Goal: Task Accomplishment & Management: Manage account settings

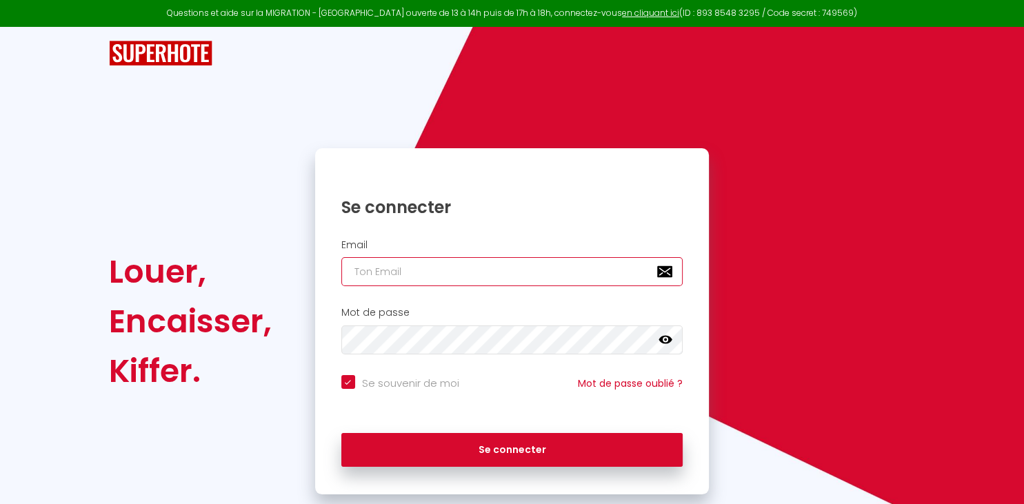
click at [510, 277] on input "email" at bounding box center [512, 271] width 342 height 29
click at [510, 279] on input "email" at bounding box center [512, 271] width 342 height 29
paste input "[EMAIL_ADDRESS][DOMAIN_NAME]"
type input "[EMAIL_ADDRESS][DOMAIN_NAME]"
checkbox input "true"
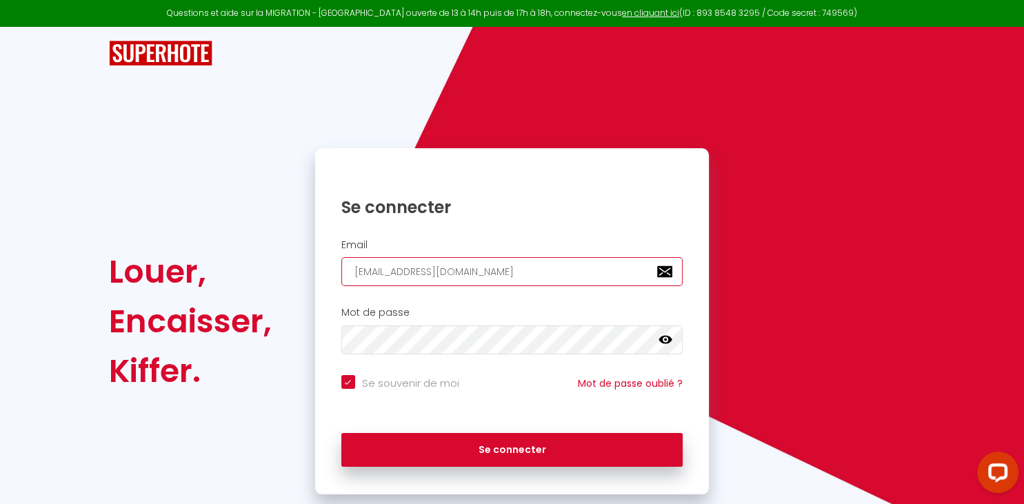
type input "[EMAIL_ADDRESS][DOMAIN_NAME]"
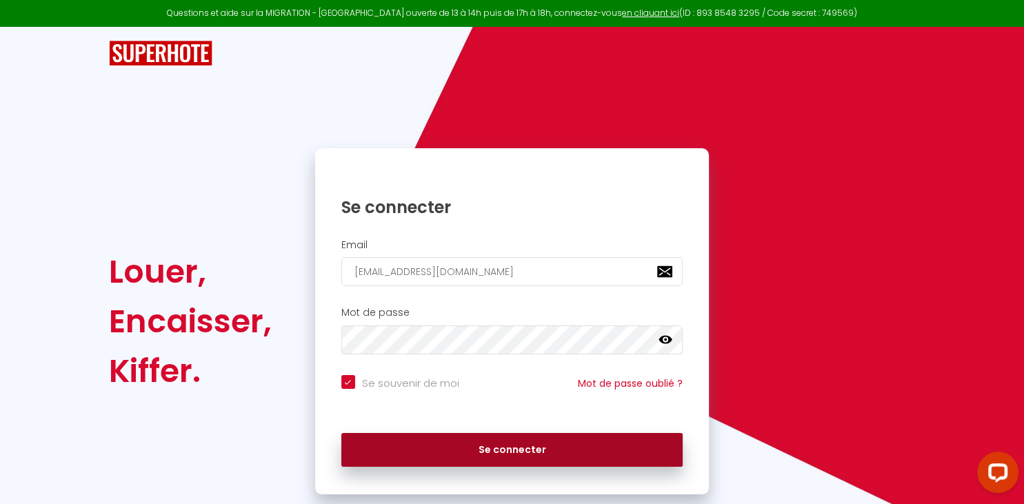
click at [520, 448] on button "Se connecter" at bounding box center [512, 450] width 342 height 34
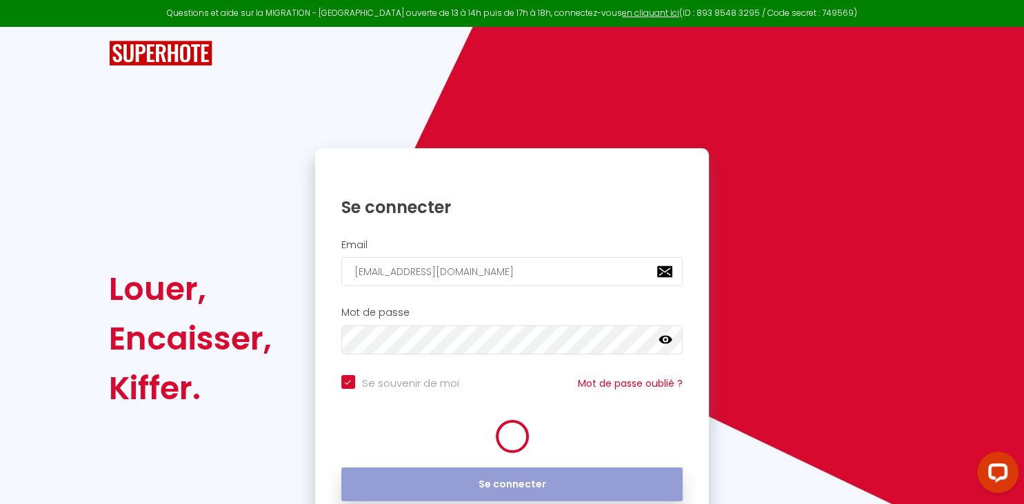
checkbox input "true"
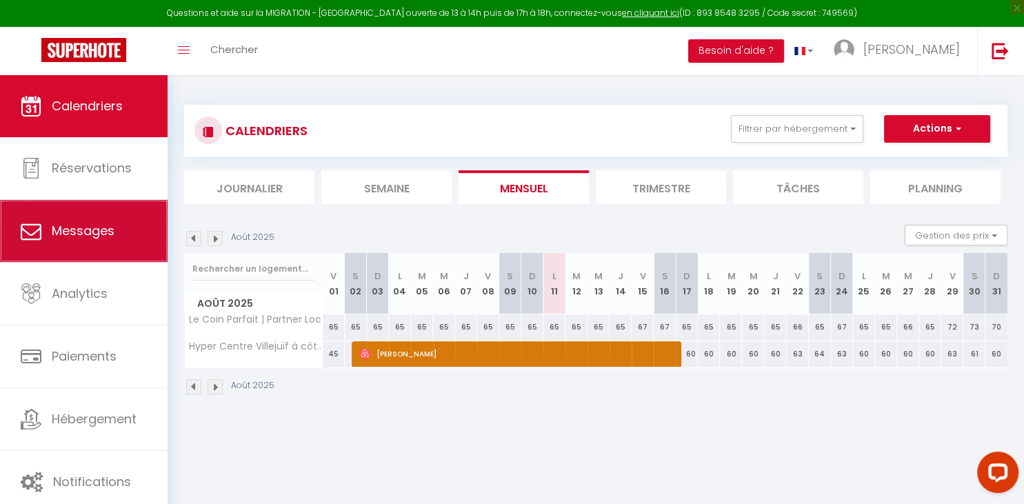
click at [85, 250] on link "Messages" at bounding box center [84, 231] width 168 height 62
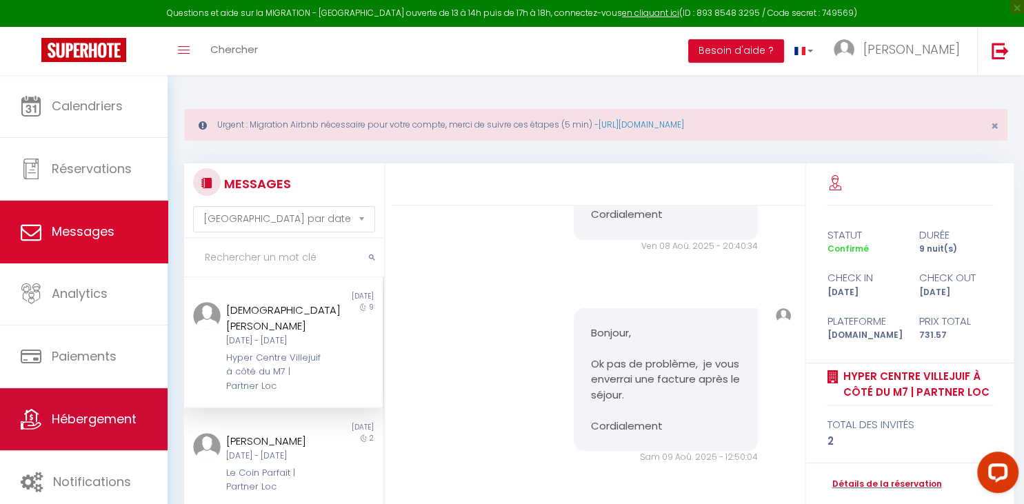
scroll to position [201, 0]
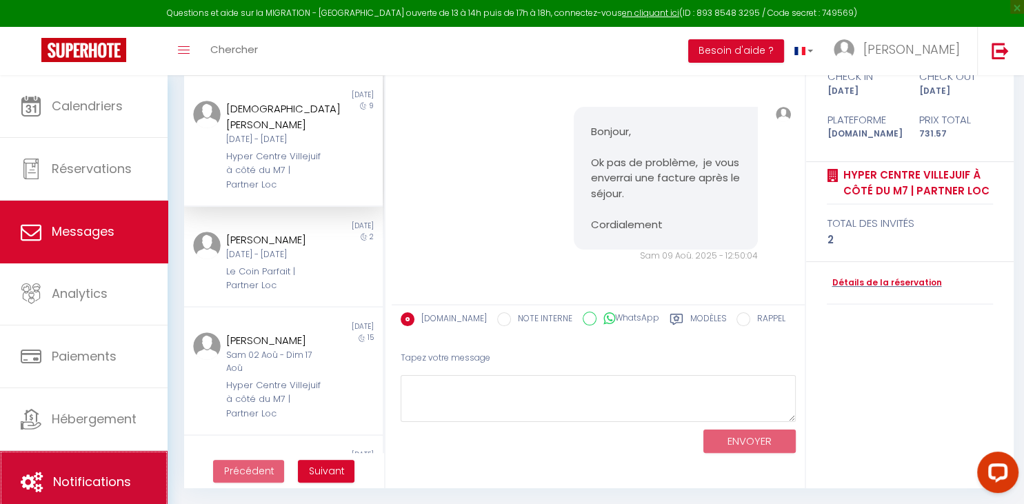
click at [84, 468] on link "Notifications" at bounding box center [84, 482] width 168 height 62
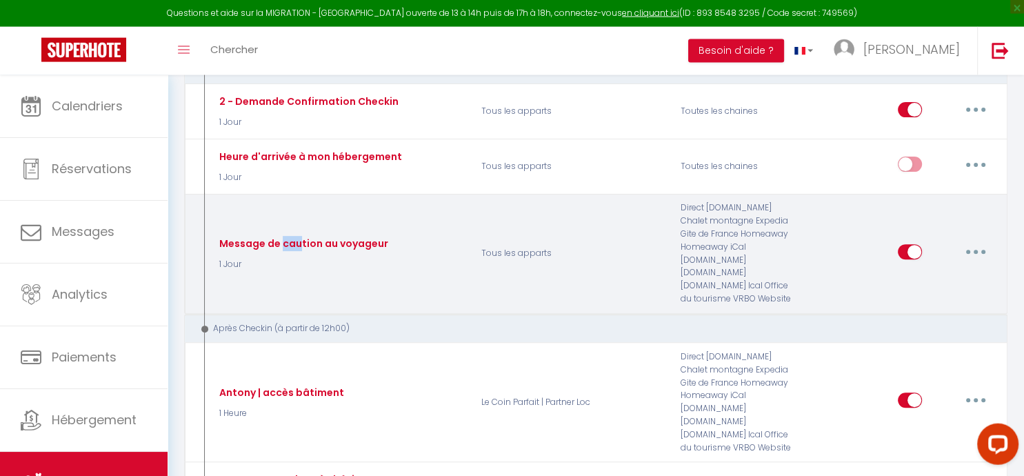
scroll to position [448, 0]
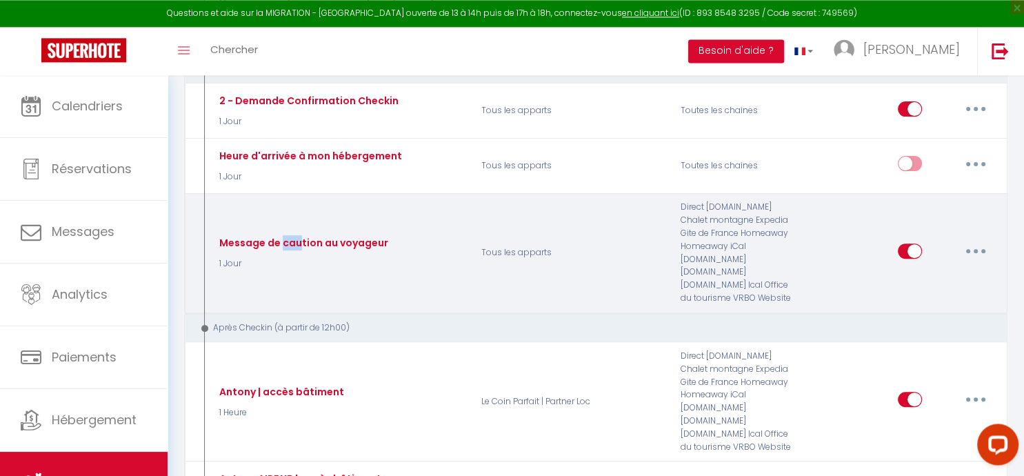
click at [981, 251] on button "button" at bounding box center [975, 251] width 39 height 22
click at [945, 284] on link "Editer" at bounding box center [940, 281] width 102 height 23
type input "Message de caution au voyageur"
select select "1 Jour"
select select "if_booking_is_paid"
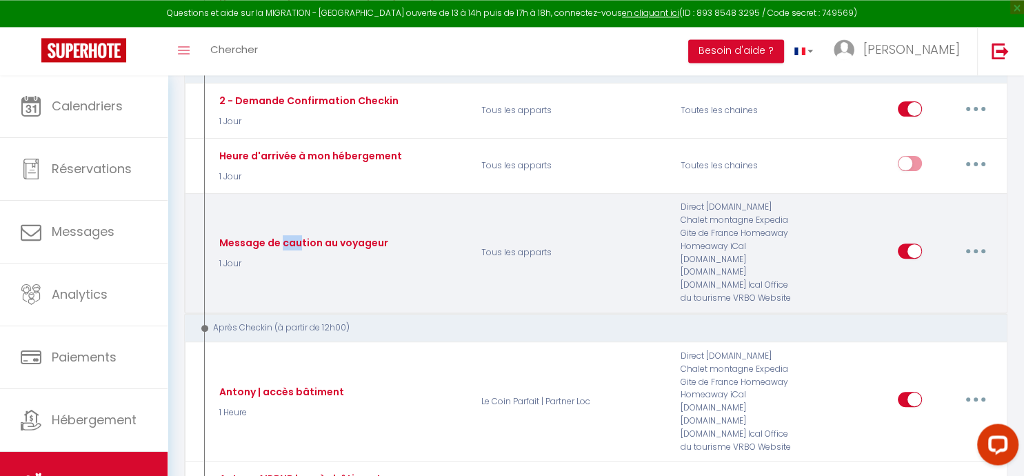
checkbox input "true"
checkbox input "false"
radio input "true"
type input "[RENTAL:NAME] Voici votre lien de caution pour votre réservation [BOOKING:ID]"
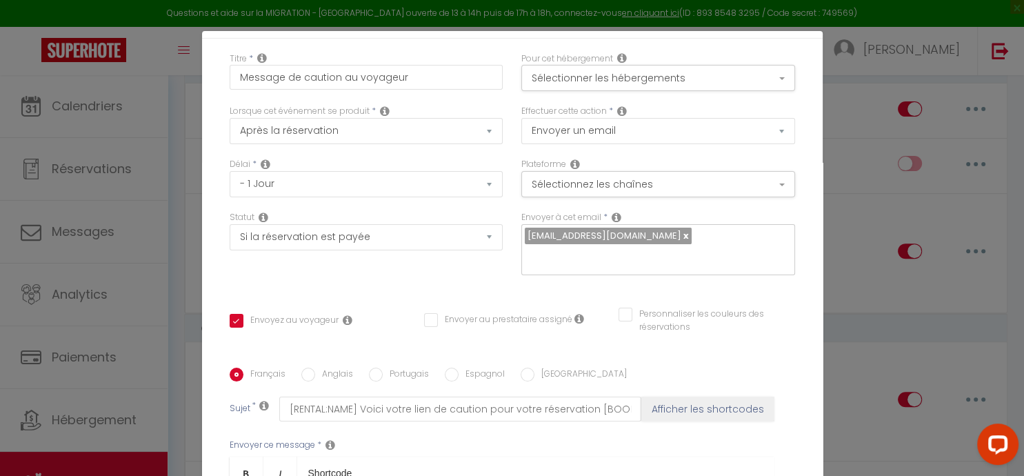
scroll to position [69, 0]
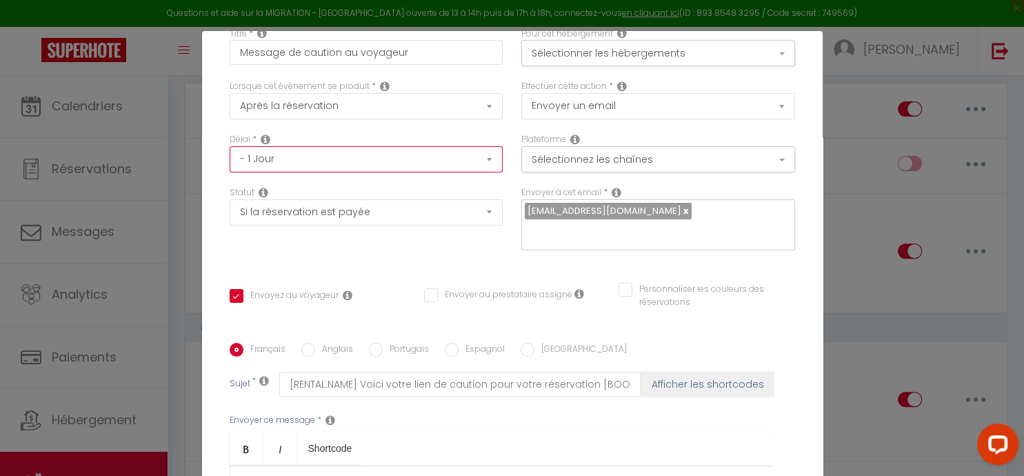
click at [230, 146] on select "Immédiat - 10 Minutes - 1 Heure - 2 Heures - 3 Heures - 4 Heures - 5 Heures - 6…" at bounding box center [367, 159] width 274 height 26
select select "2 Jours"
click option "- 2 Jours" at bounding box center [0, 0] width 0 height 0
checkbox input "true"
checkbox input "false"
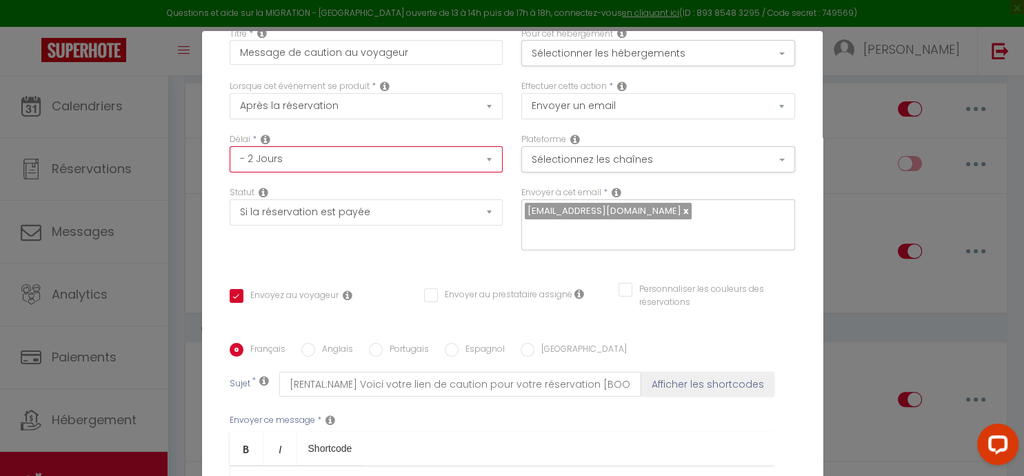
checkbox input "false"
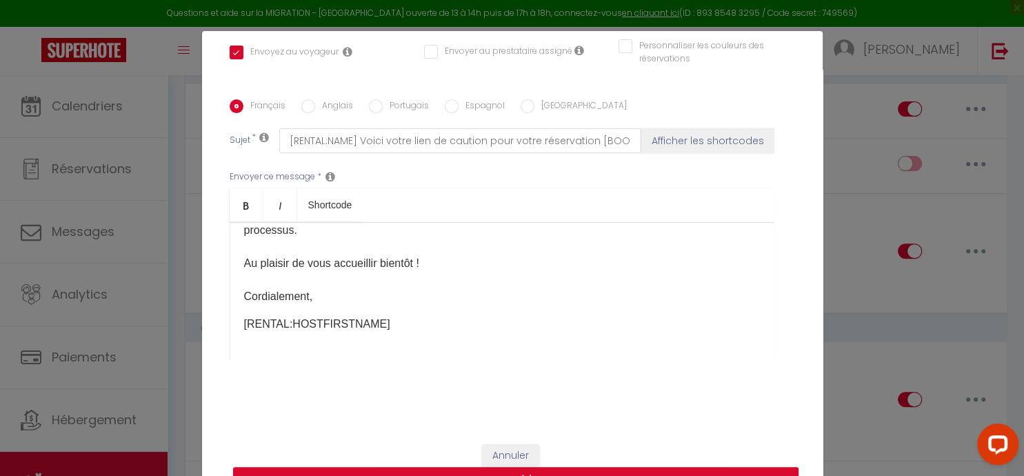
scroll to position [61, 0]
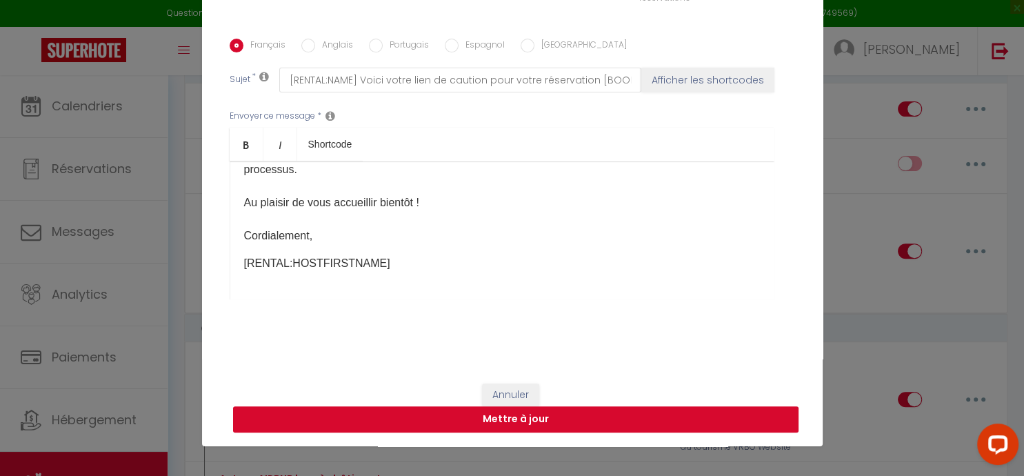
click at [579, 421] on button "Mettre à jour" at bounding box center [515, 419] width 565 height 26
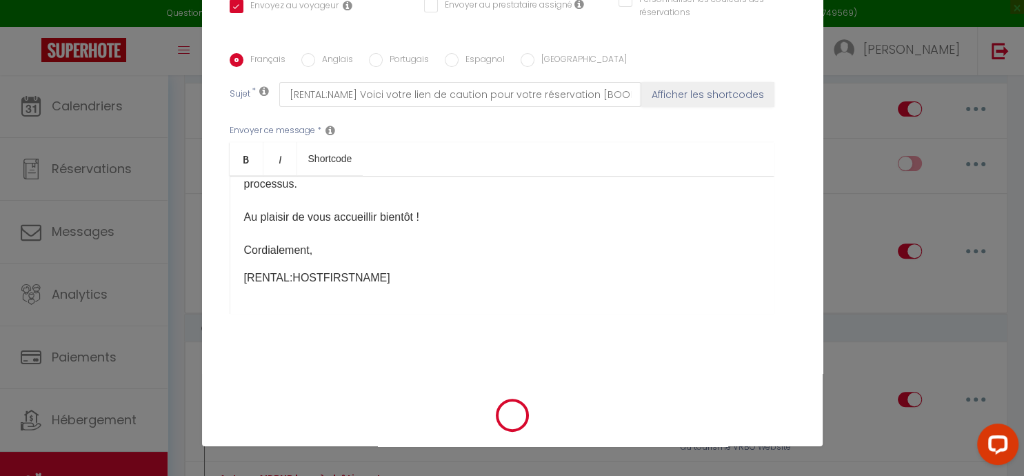
checkbox input "true"
checkbox input "false"
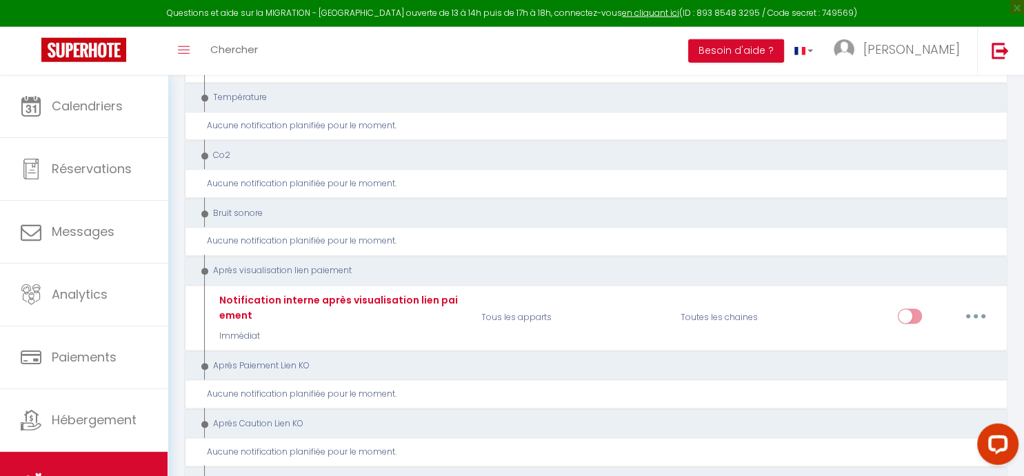
scroll to position [1686, 0]
